Goal: Task Accomplishment & Management: Manage account settings

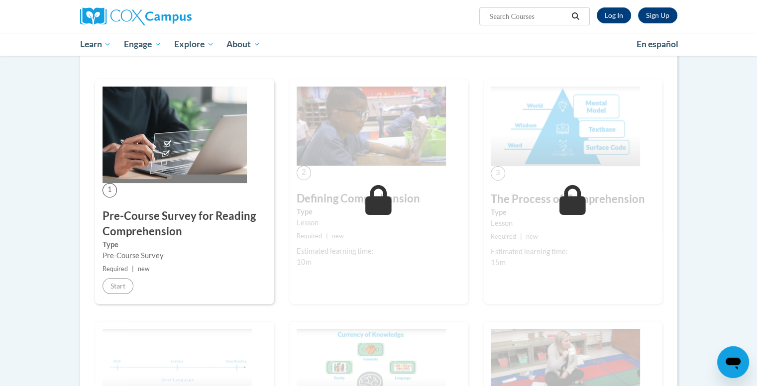
scroll to position [100, 0]
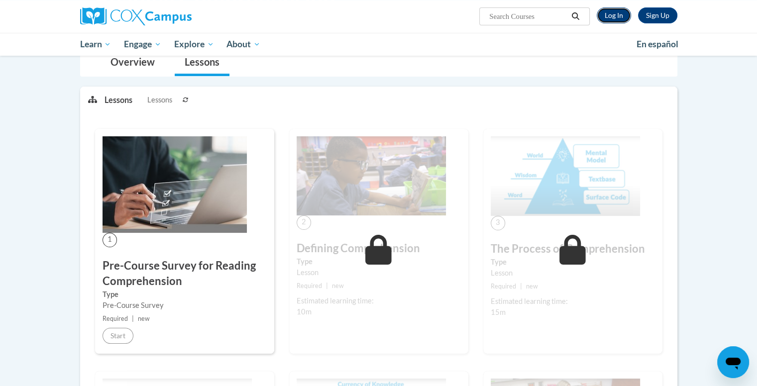
click at [612, 15] on link "Log In" at bounding box center [614, 15] width 34 height 16
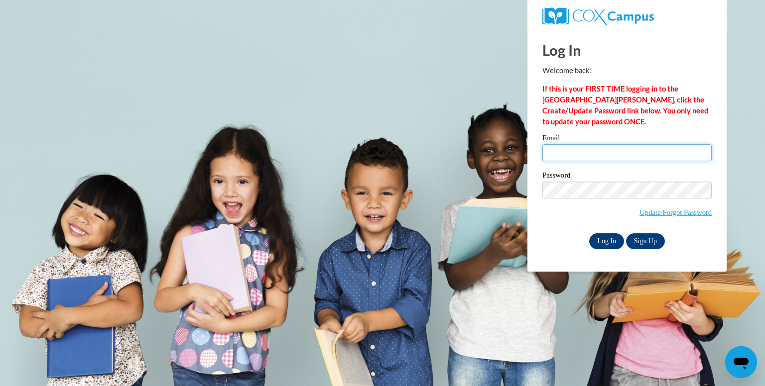
type input "nielsenk@fortschools.org"
click at [603, 243] on input "Log In" at bounding box center [606, 242] width 35 height 16
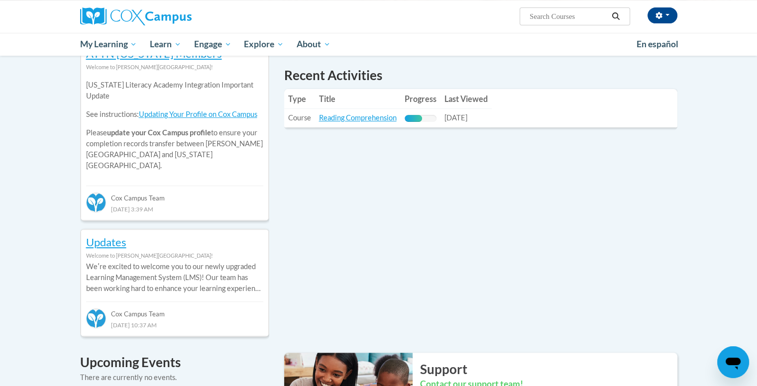
scroll to position [249, 0]
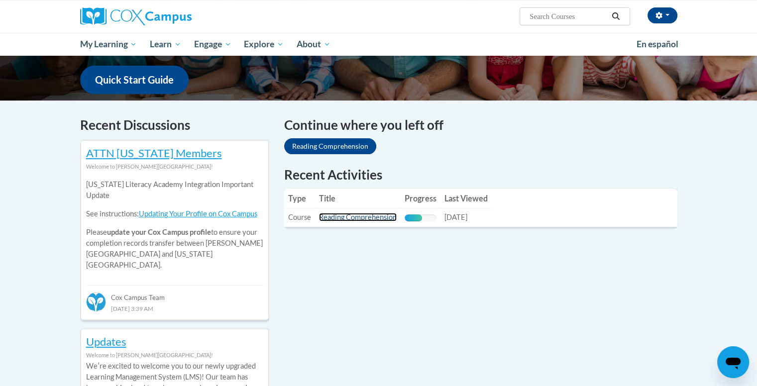
click at [374, 221] on link "Reading Comprehension" at bounding box center [358, 217] width 78 height 8
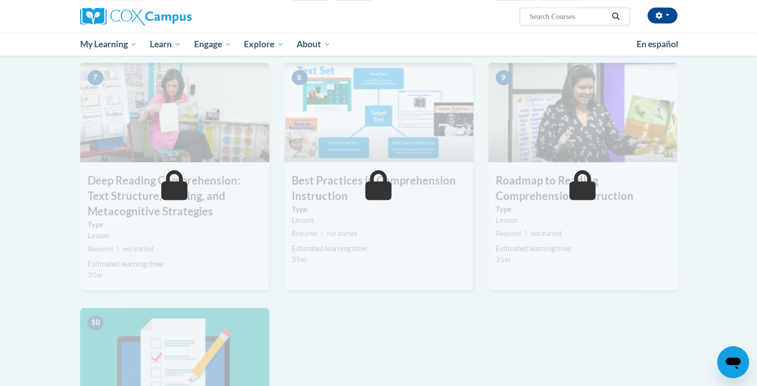
scroll to position [697, 0]
